Goal: Information Seeking & Learning: Learn about a topic

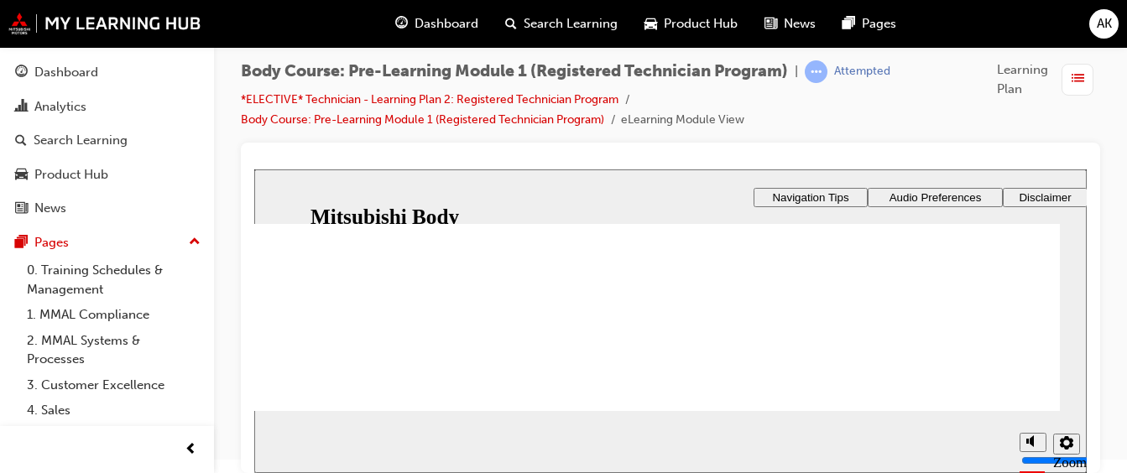
scroll to position [13, 0]
click at [1070, 447] on icon "settings" at bounding box center [1066, 443] width 13 height 13
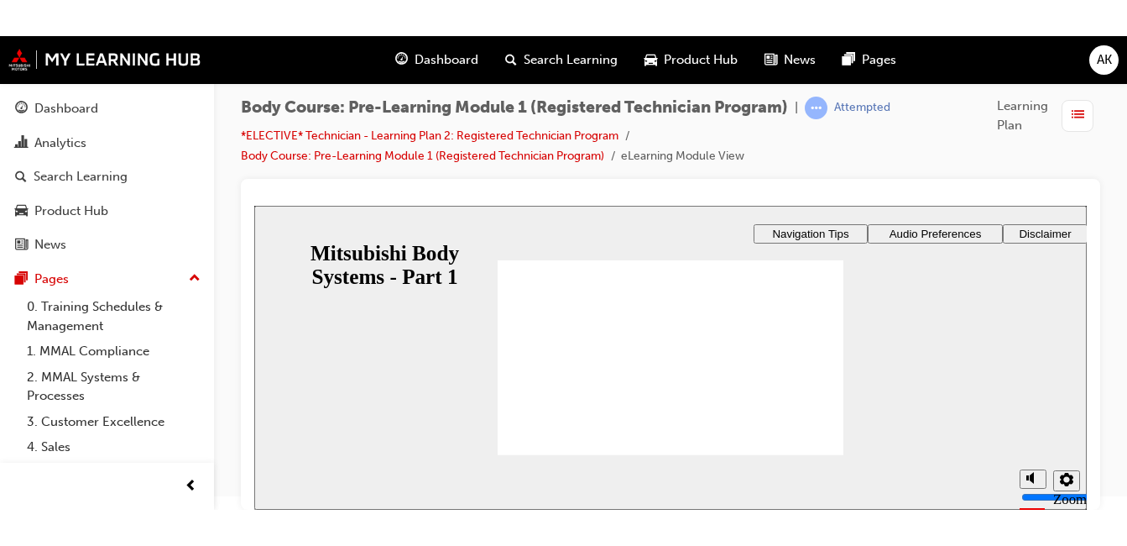
scroll to position [0, 0]
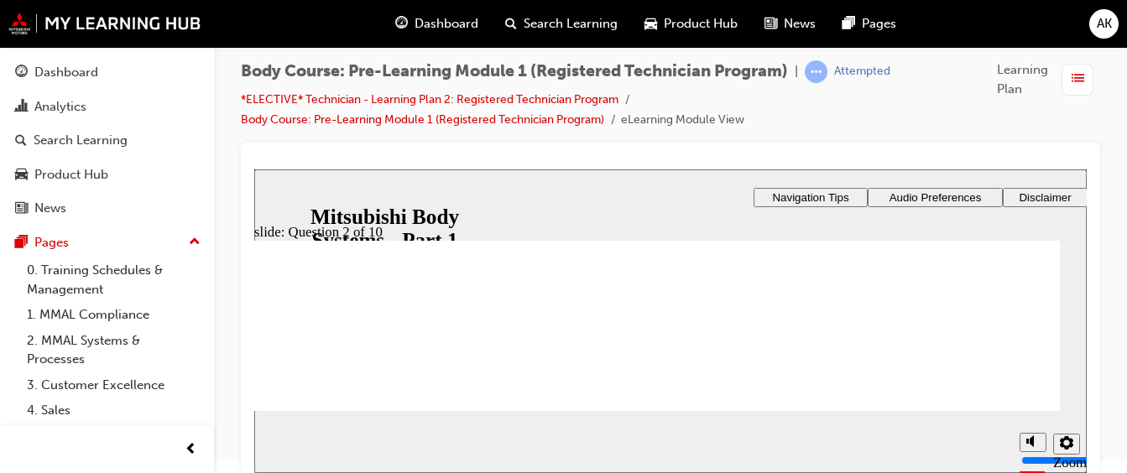
click at [1118, 274] on div "Body Course: Pre-Learning Module 1 (Registered Technician Program) | Attempted …" at bounding box center [670, 226] width 913 height 384
click at [1081, 148] on div at bounding box center [671, 308] width 860 height 331
drag, startPoint x: 1081, startPoint y: 323, endPoint x: 1363, endPoint y: 493, distance: 329.1
click at [1087, 323] on html "slide: Question 2 of 10 Rectangle 1 Rectangle 3 Question 2 of 10 What are the p…" at bounding box center [670, 322] width 833 height 304
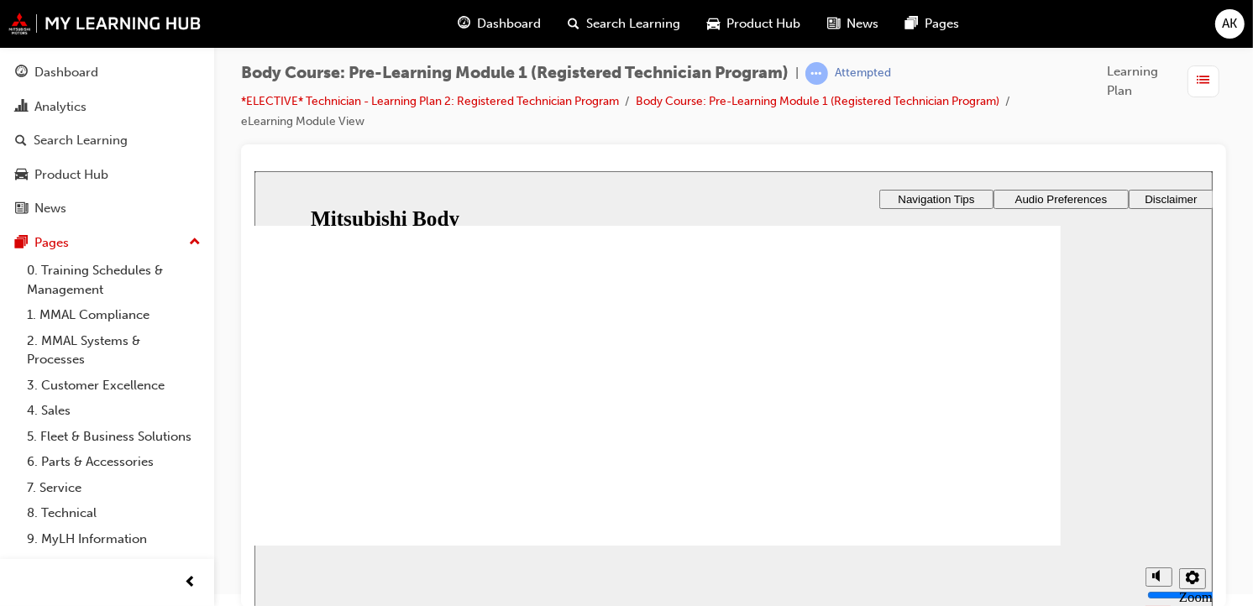
scroll to position [26, 0]
drag, startPoint x: 1271, startPoint y: 170, endPoint x: 295, endPoint y: 323, distance: 988.2
click at [295, 323] on div "Rectangle 1 Rectangle 3 Question 2 of 10 What are the primary functions of the …" at bounding box center [729, 442] width 950 height 453
